Goal: Transaction & Acquisition: Download file/media

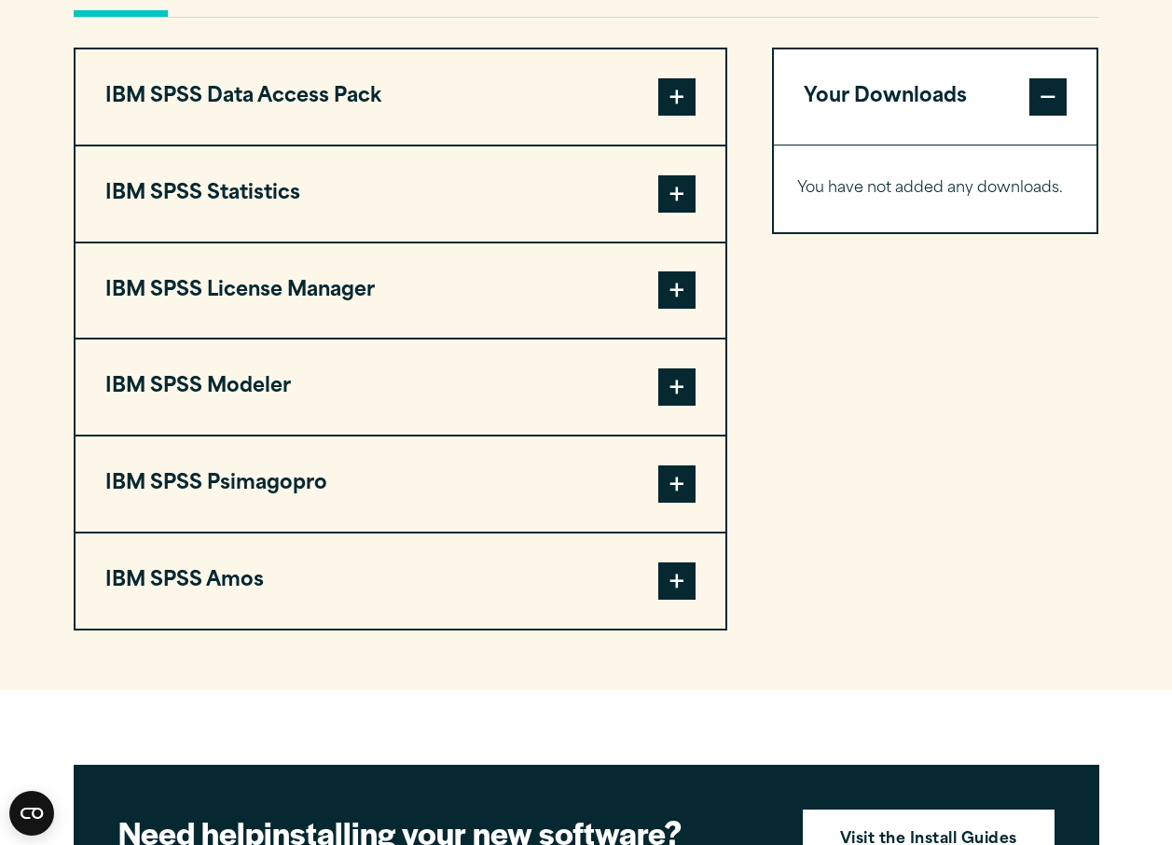
click at [672, 186] on span at bounding box center [676, 193] width 37 height 37
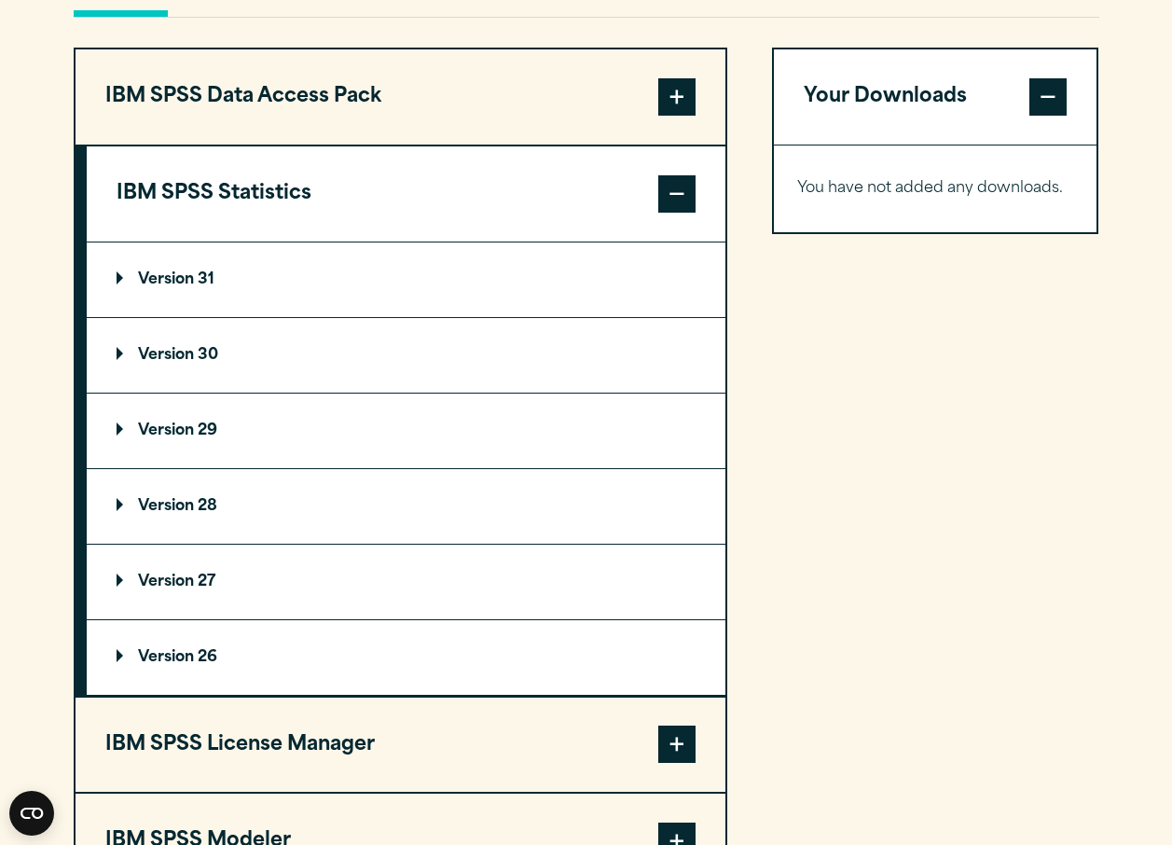
click at [184, 421] on summary "Version 29" at bounding box center [406, 430] width 639 height 75
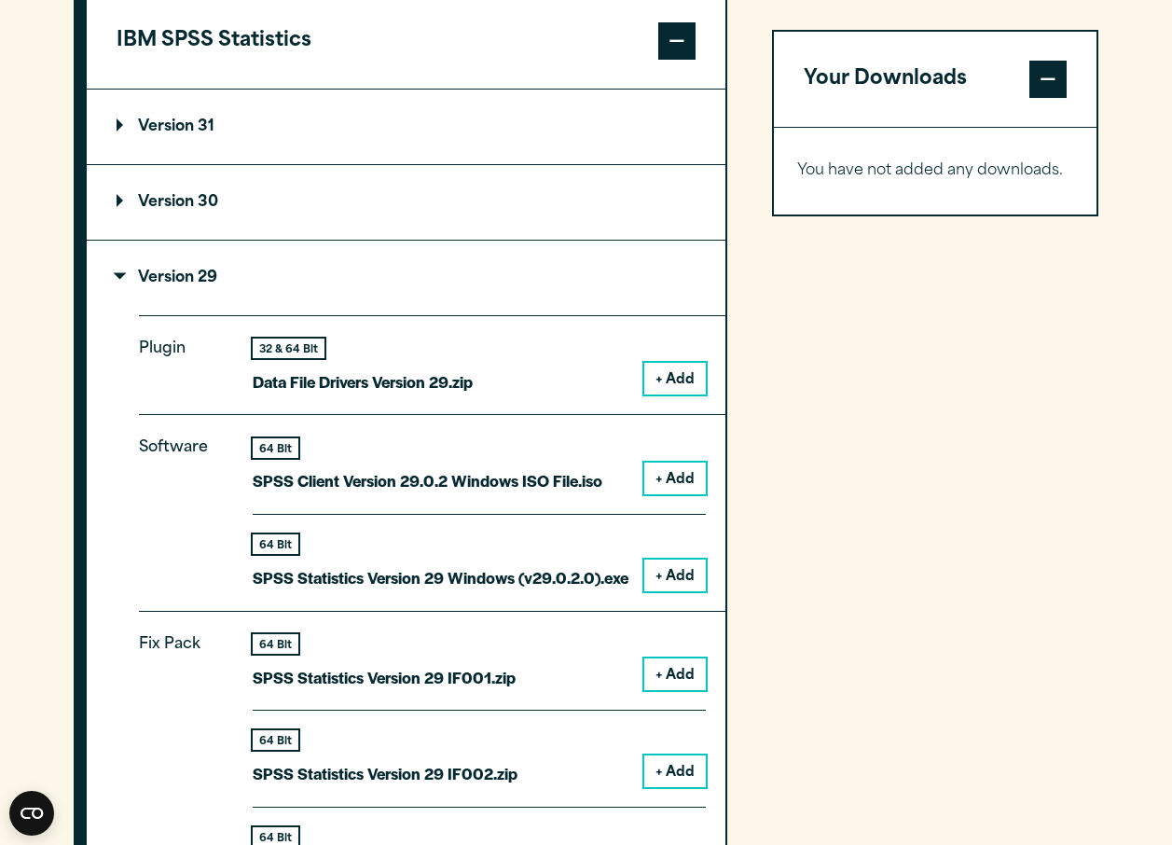
scroll to position [1649, 0]
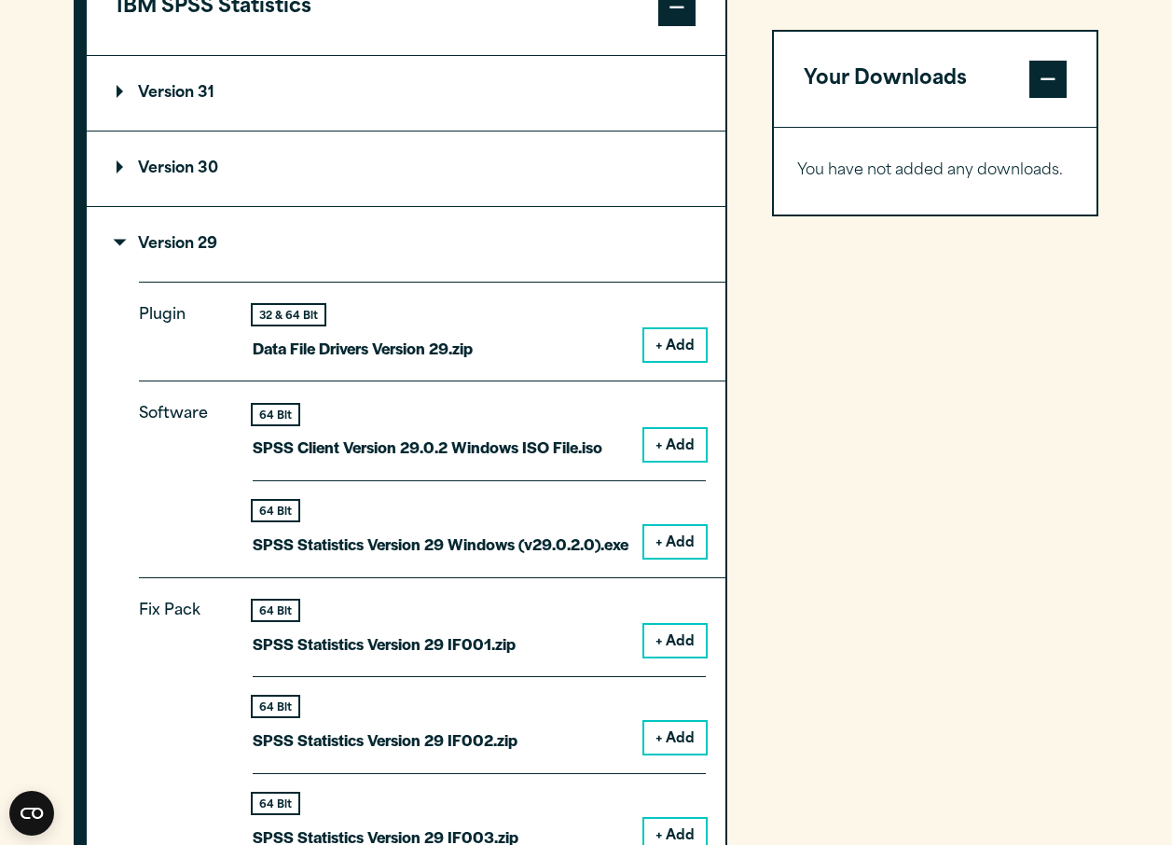
click at [683, 532] on button "+ Add" at bounding box center [675, 542] width 62 height 32
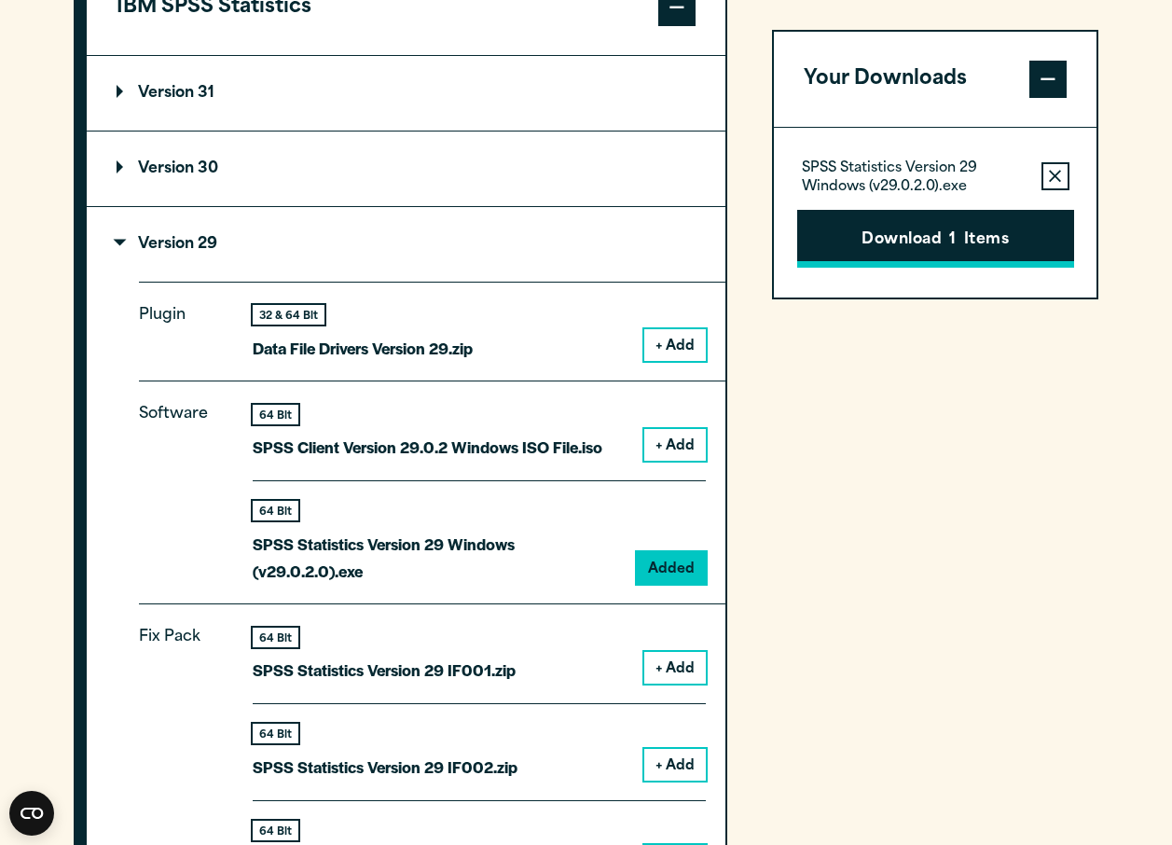
click at [955, 222] on button "Download 1 Items" at bounding box center [935, 239] width 277 height 58
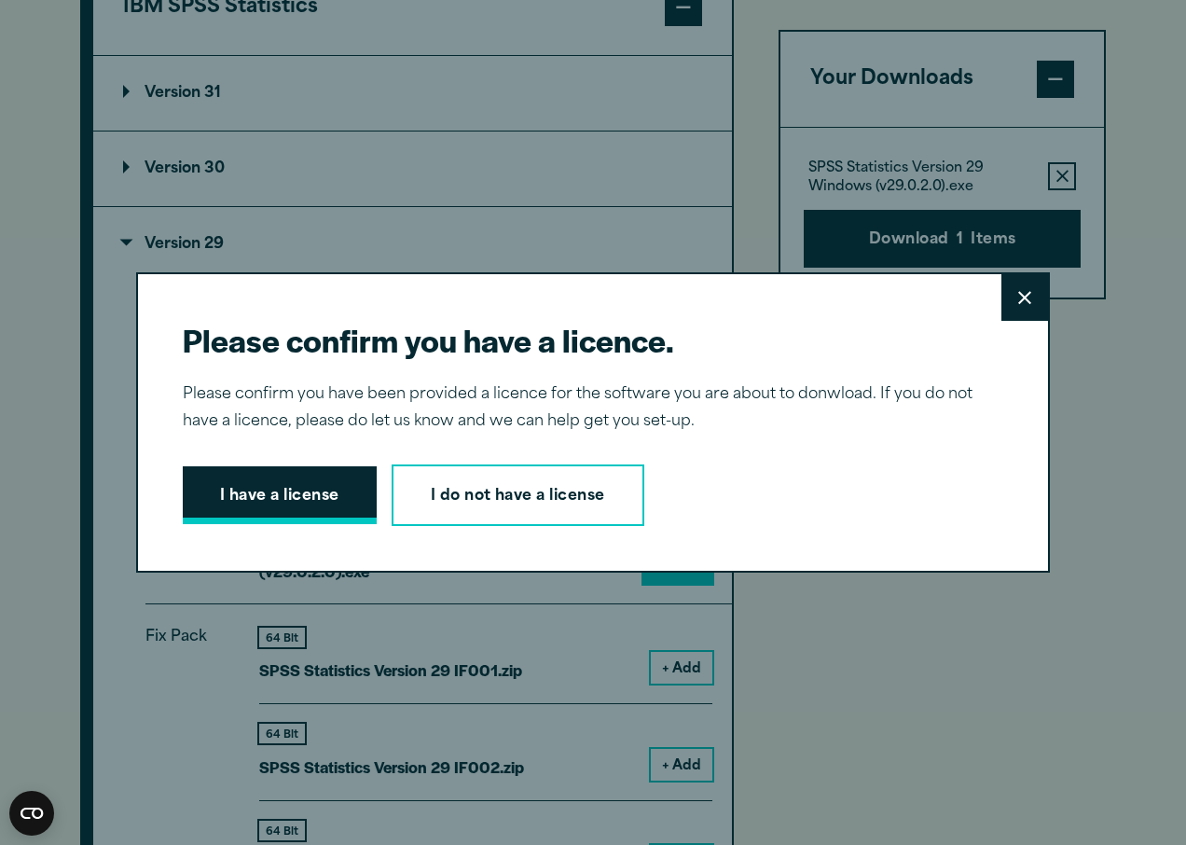
click at [314, 492] on button "I have a license" at bounding box center [280, 495] width 194 height 58
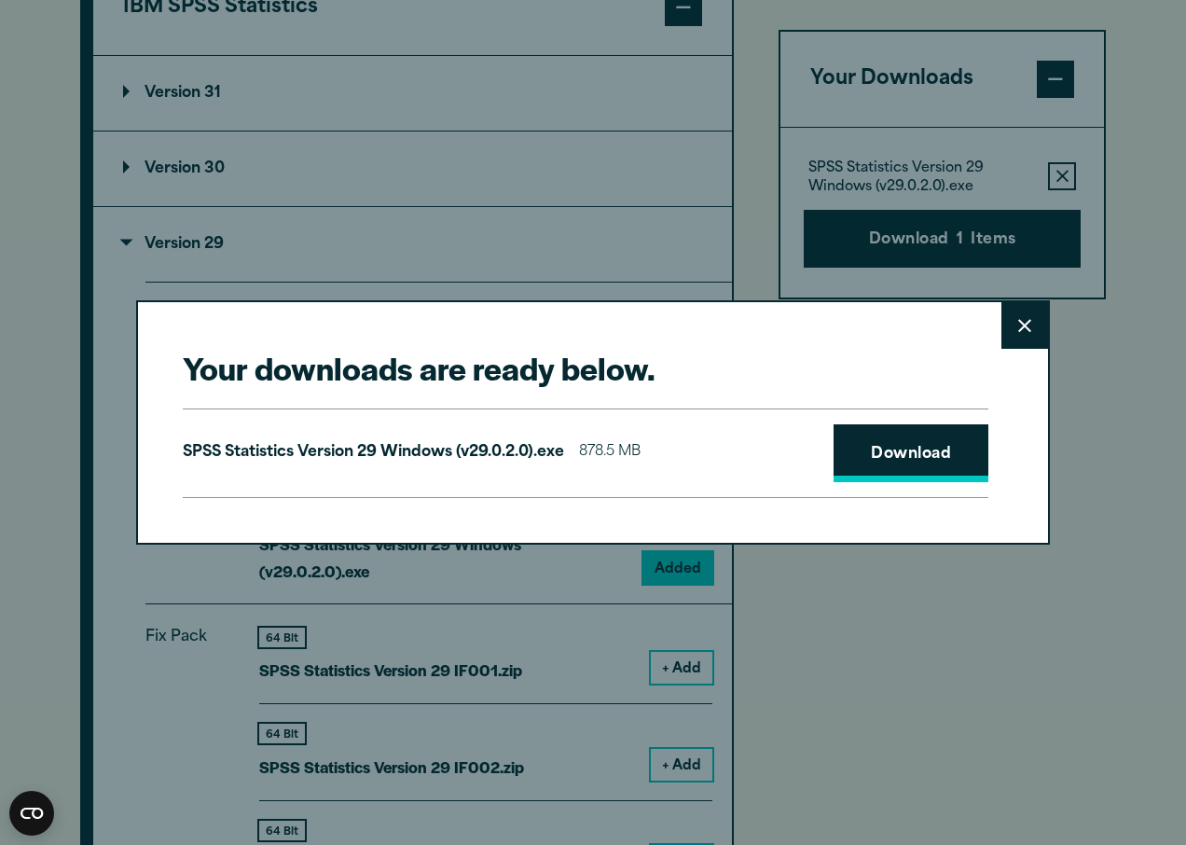
click at [875, 453] on link "Download" at bounding box center [911, 453] width 155 height 58
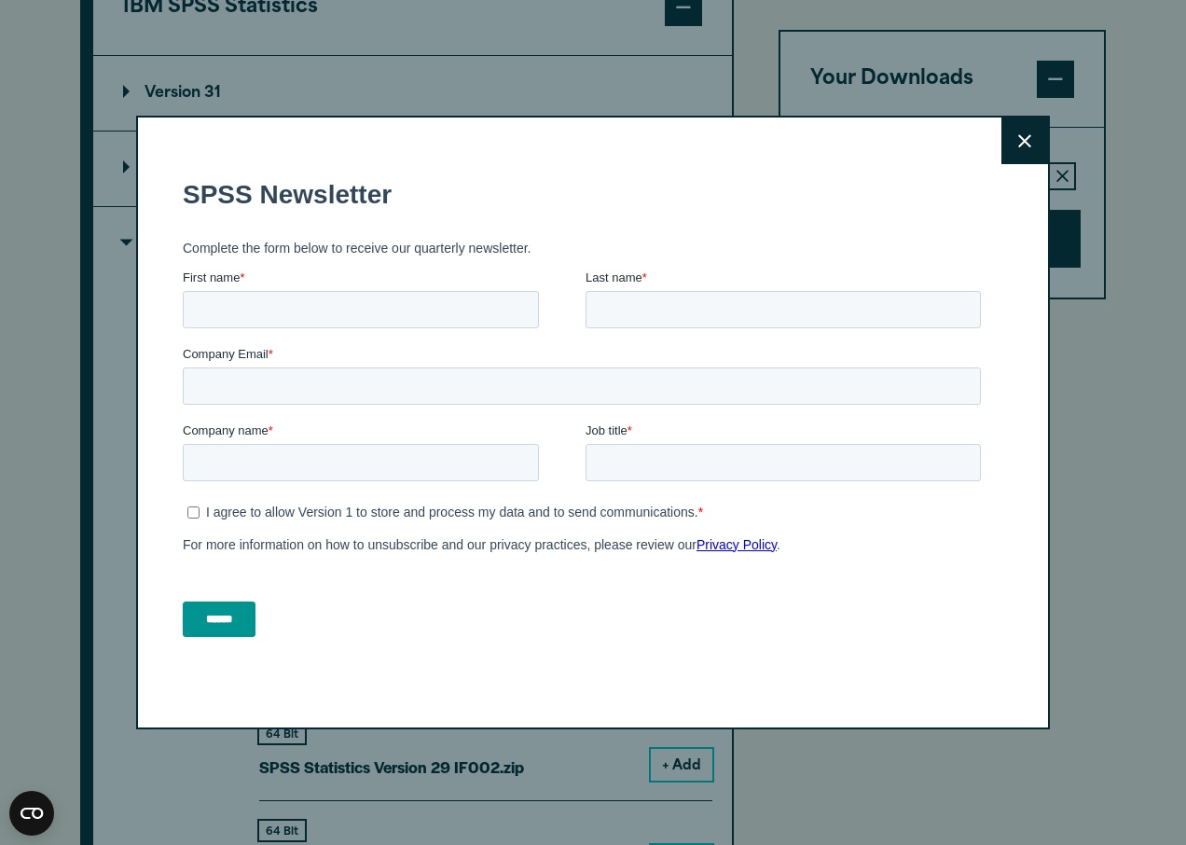
click at [1015, 149] on button "Close" at bounding box center [1024, 140] width 47 height 47
click at [1006, 143] on button "Close" at bounding box center [1024, 140] width 47 height 47
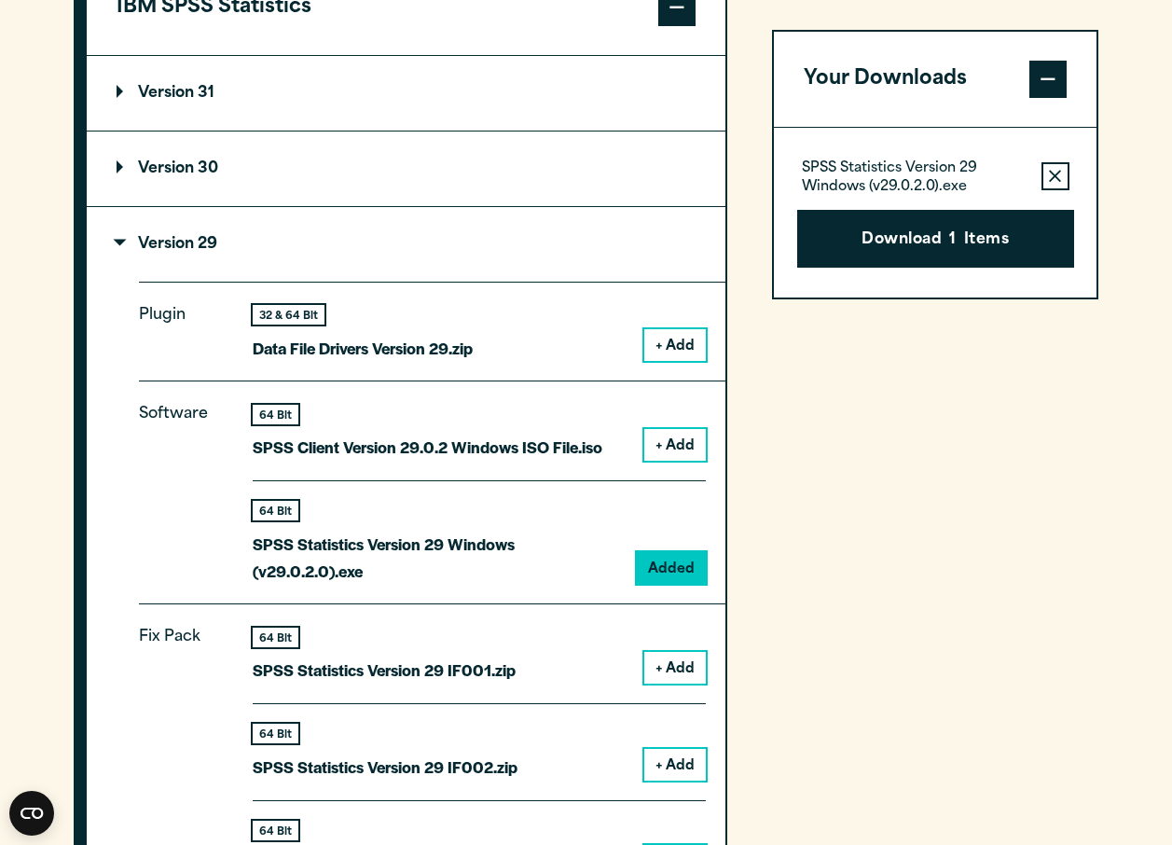
click at [1051, 76] on span at bounding box center [1047, 79] width 37 height 37
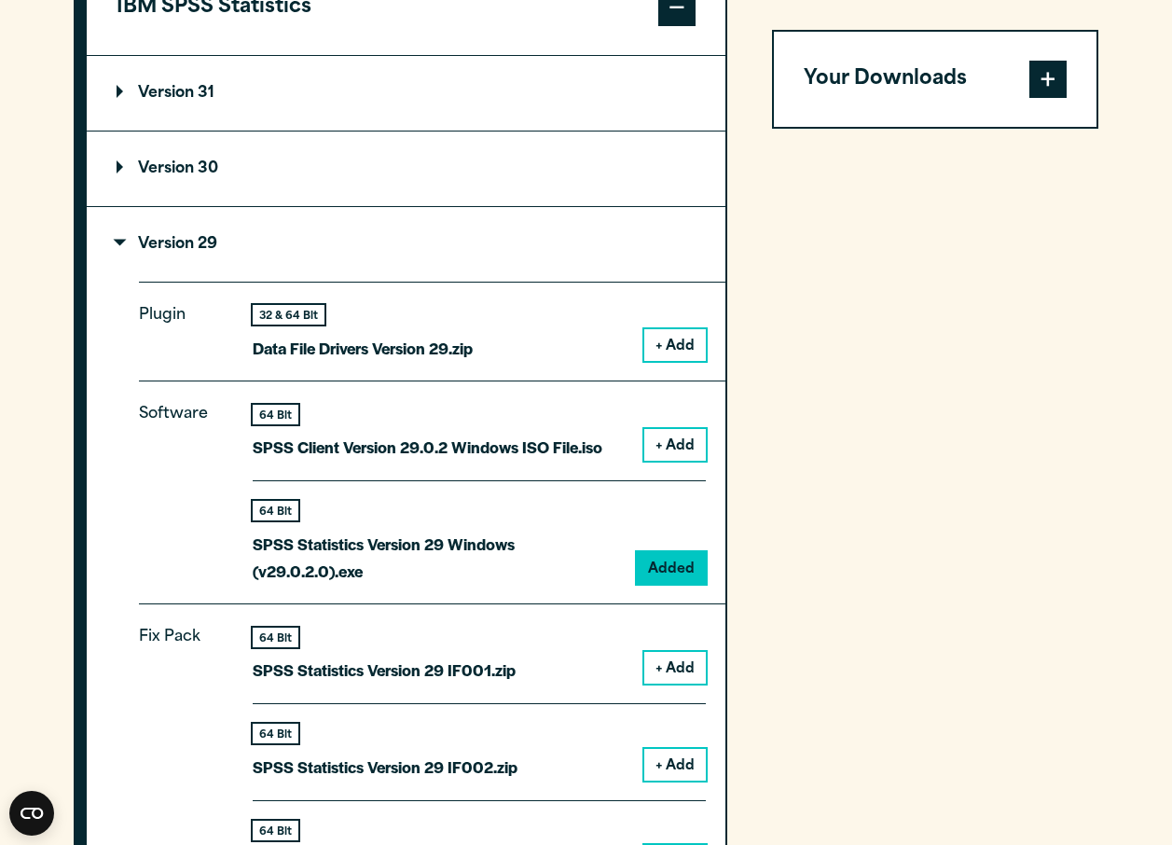
click at [1051, 76] on span at bounding box center [1047, 79] width 37 height 37
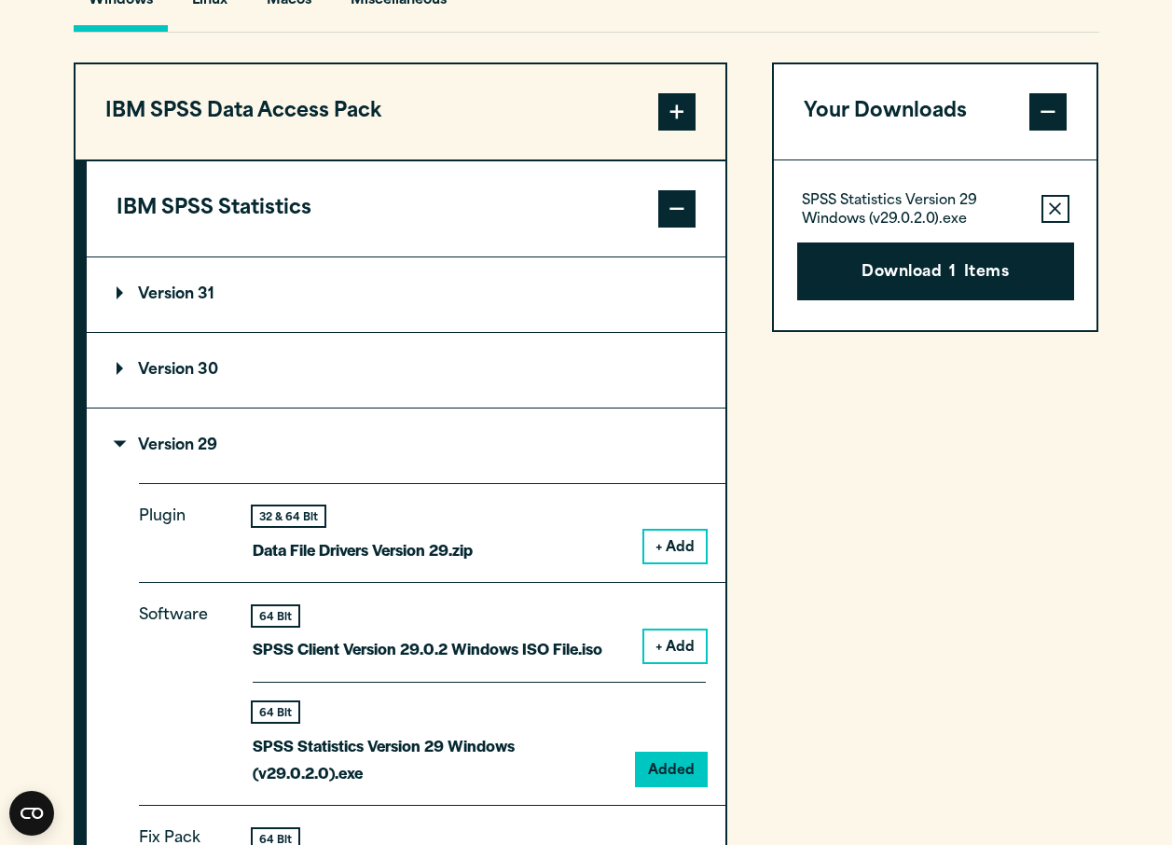
scroll to position [1556, 0]
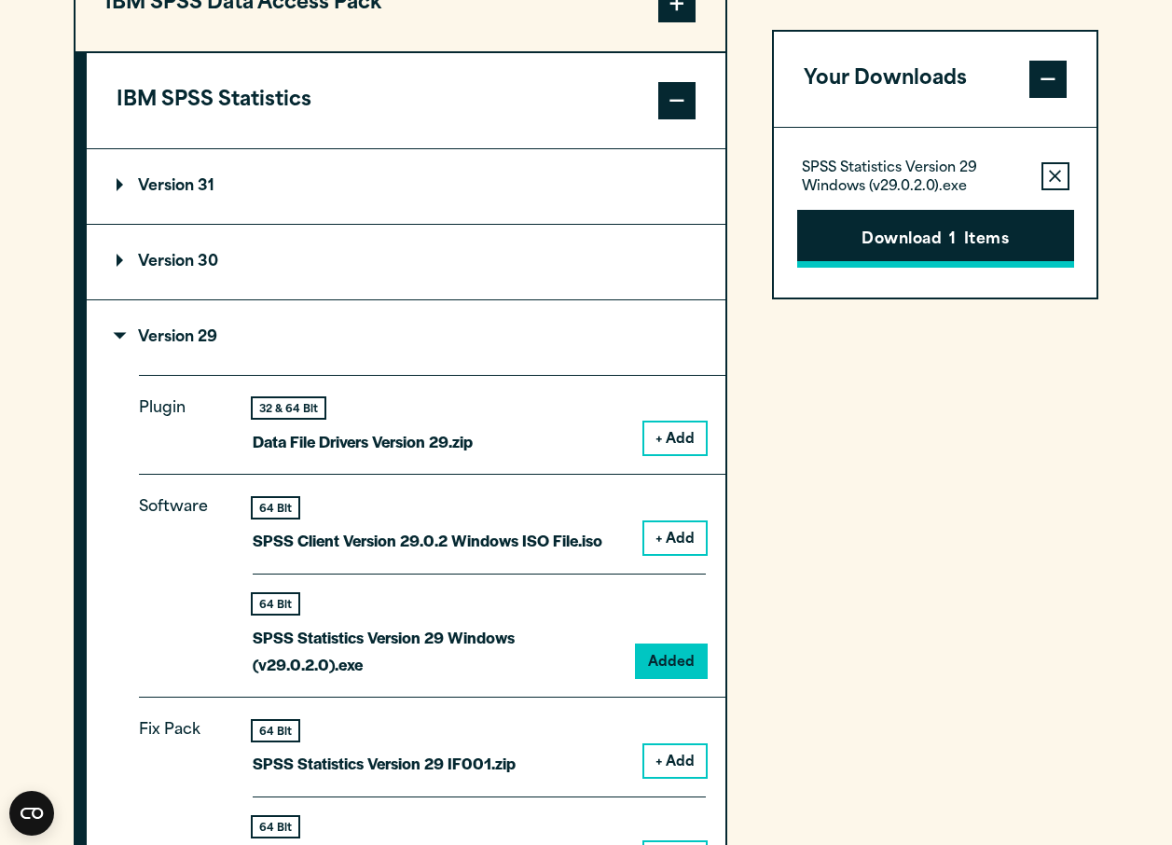
click at [864, 241] on button "Download 1 Items" at bounding box center [935, 239] width 277 height 58
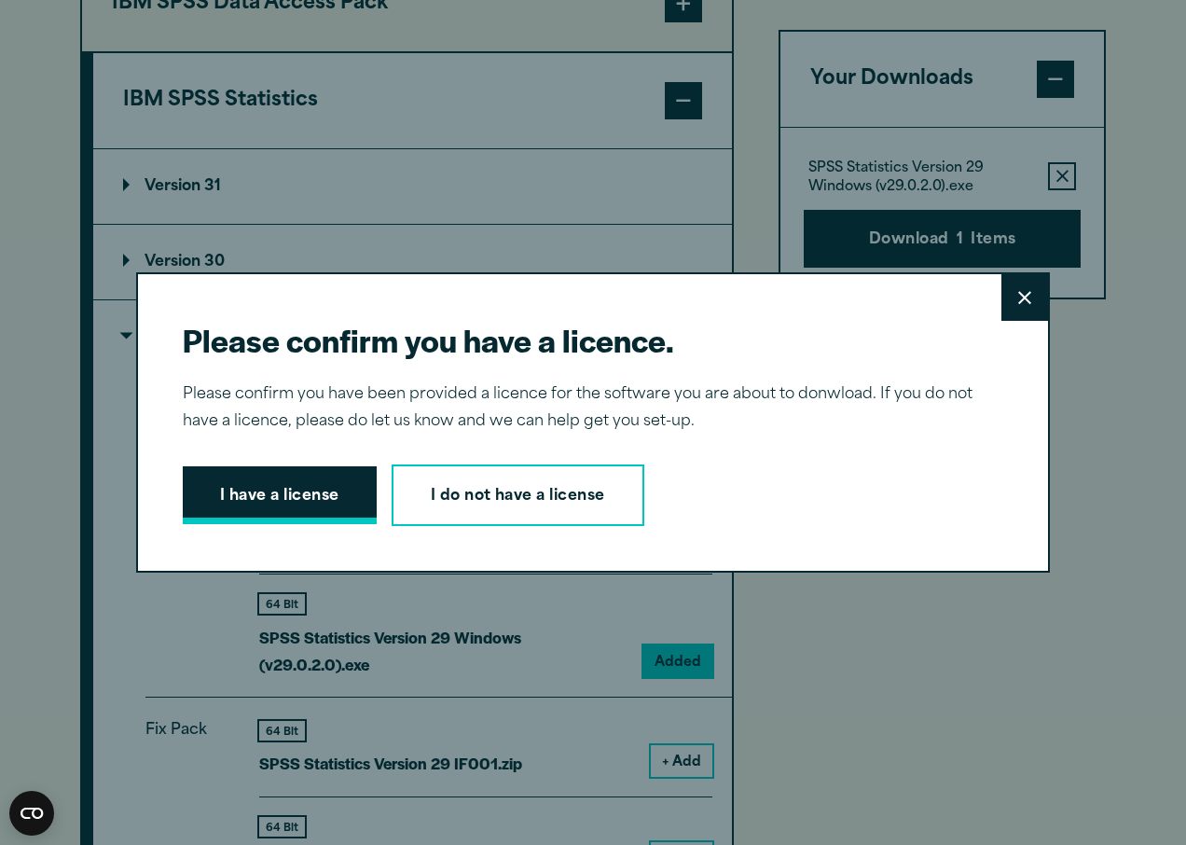
click at [273, 497] on button "I have a license" at bounding box center [280, 495] width 194 height 58
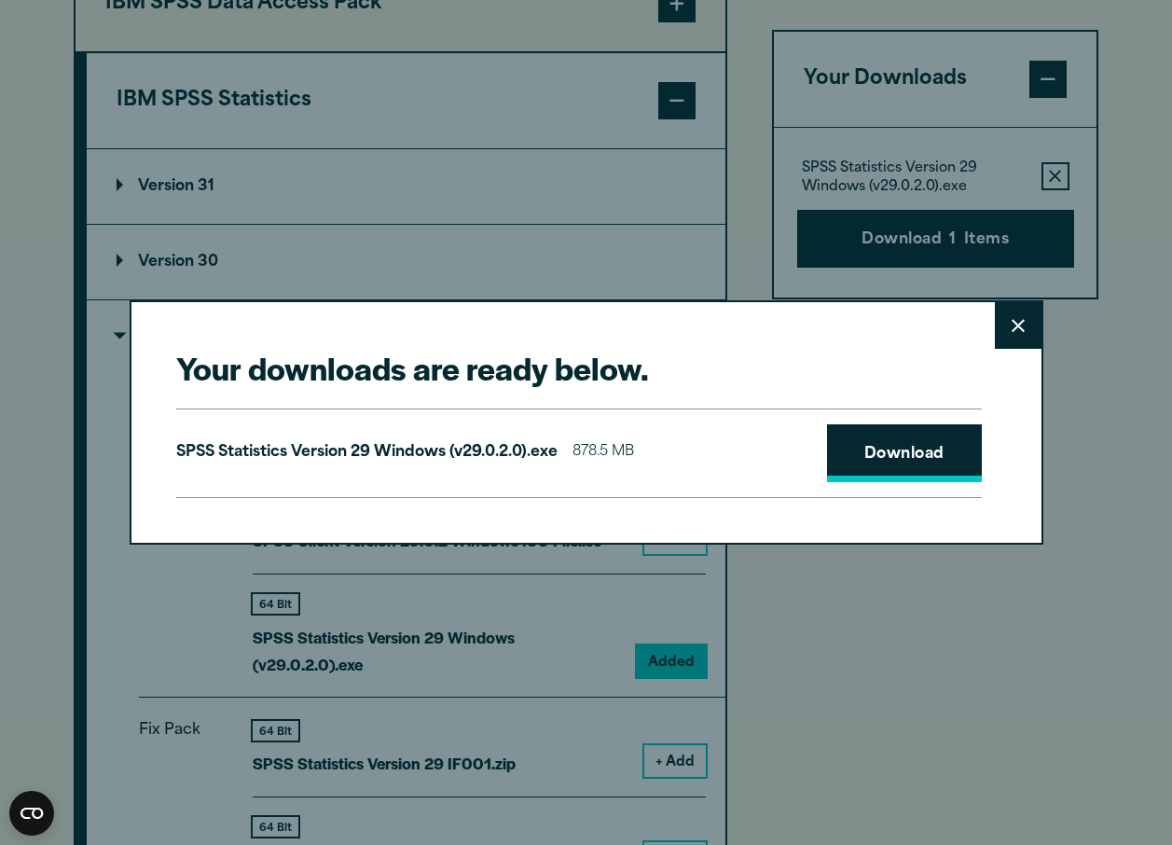
click at [909, 441] on link "Download" at bounding box center [904, 453] width 155 height 58
click at [849, 457] on link "Download" at bounding box center [904, 453] width 155 height 58
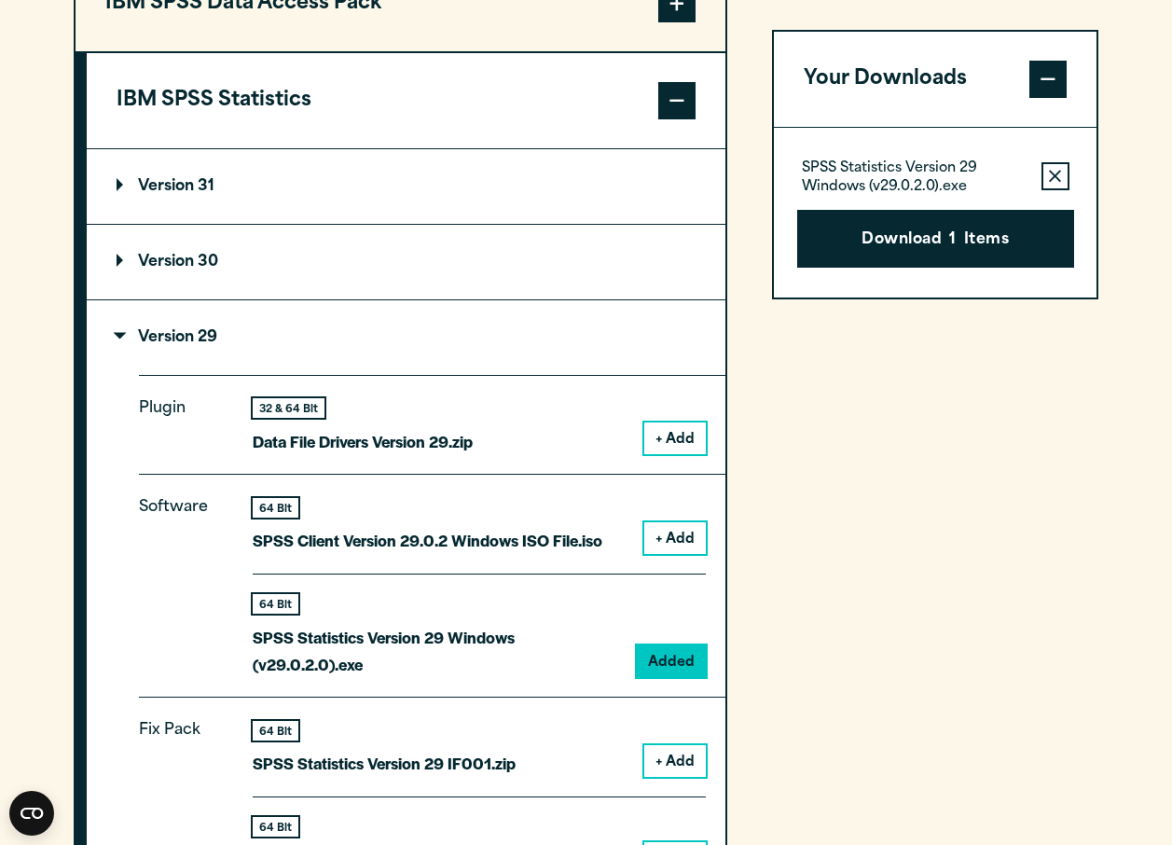
click at [884, 733] on div "Your downloads are ready below. Close SPSS Statistics Version 29 Windows (v29.0…" at bounding box center [586, 422] width 1172 height 845
